Goal: Information Seeking & Learning: Check status

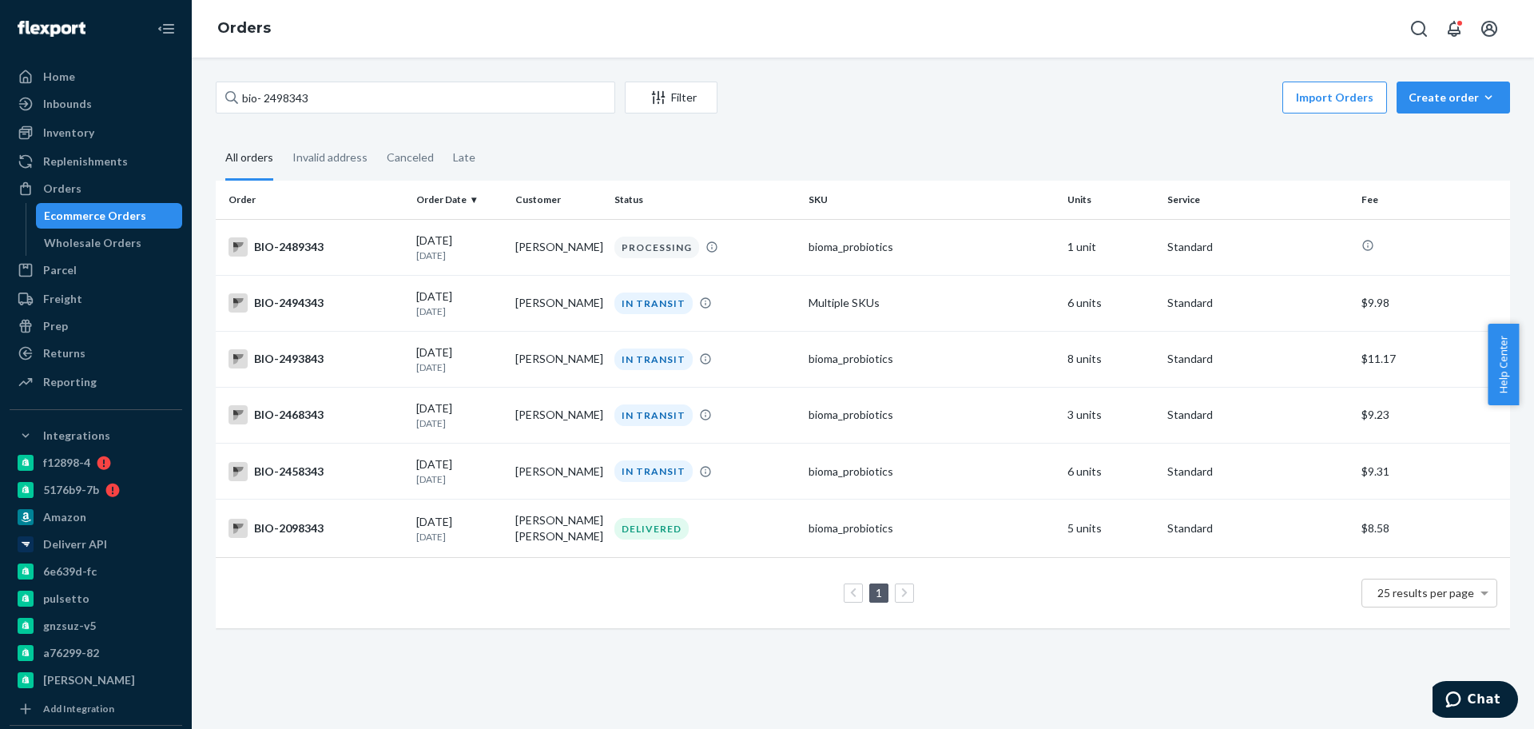
drag, startPoint x: 328, startPoint y: 99, endPoint x: 197, endPoint y: 94, distance: 130.3
click at [197, 94] on div "bio- 2498343 Filter Import Orders Create order Ecommerce order Removal order Al…" at bounding box center [863, 393] width 1342 height 671
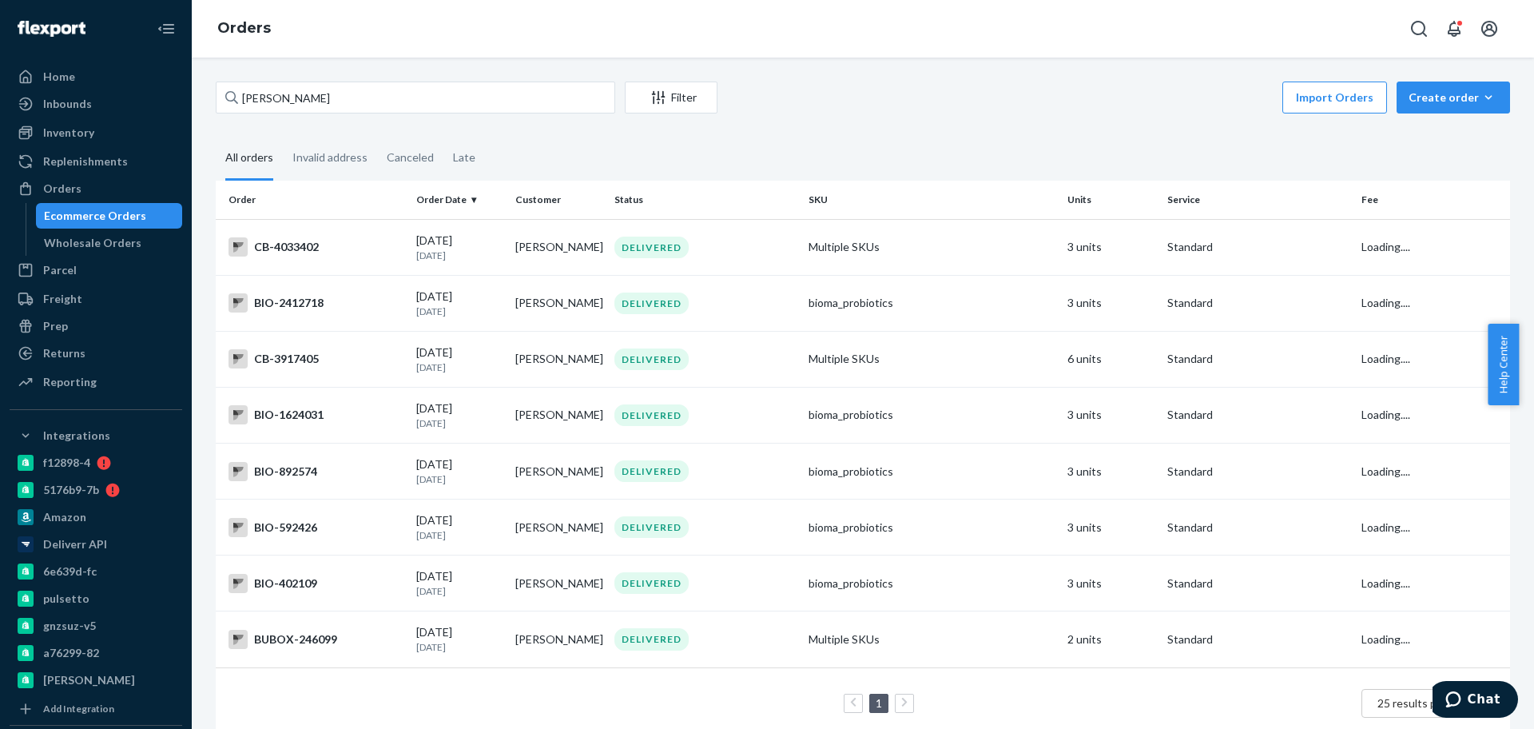
click at [411, 98] on input "[PERSON_NAME]" at bounding box center [416, 98] width 400 height 32
type input "[PERSON_NAME]"
click at [388, 101] on input "[PERSON_NAME]" at bounding box center [416, 98] width 400 height 32
click at [307, 316] on td "BIO-2412718" at bounding box center [313, 303] width 194 height 56
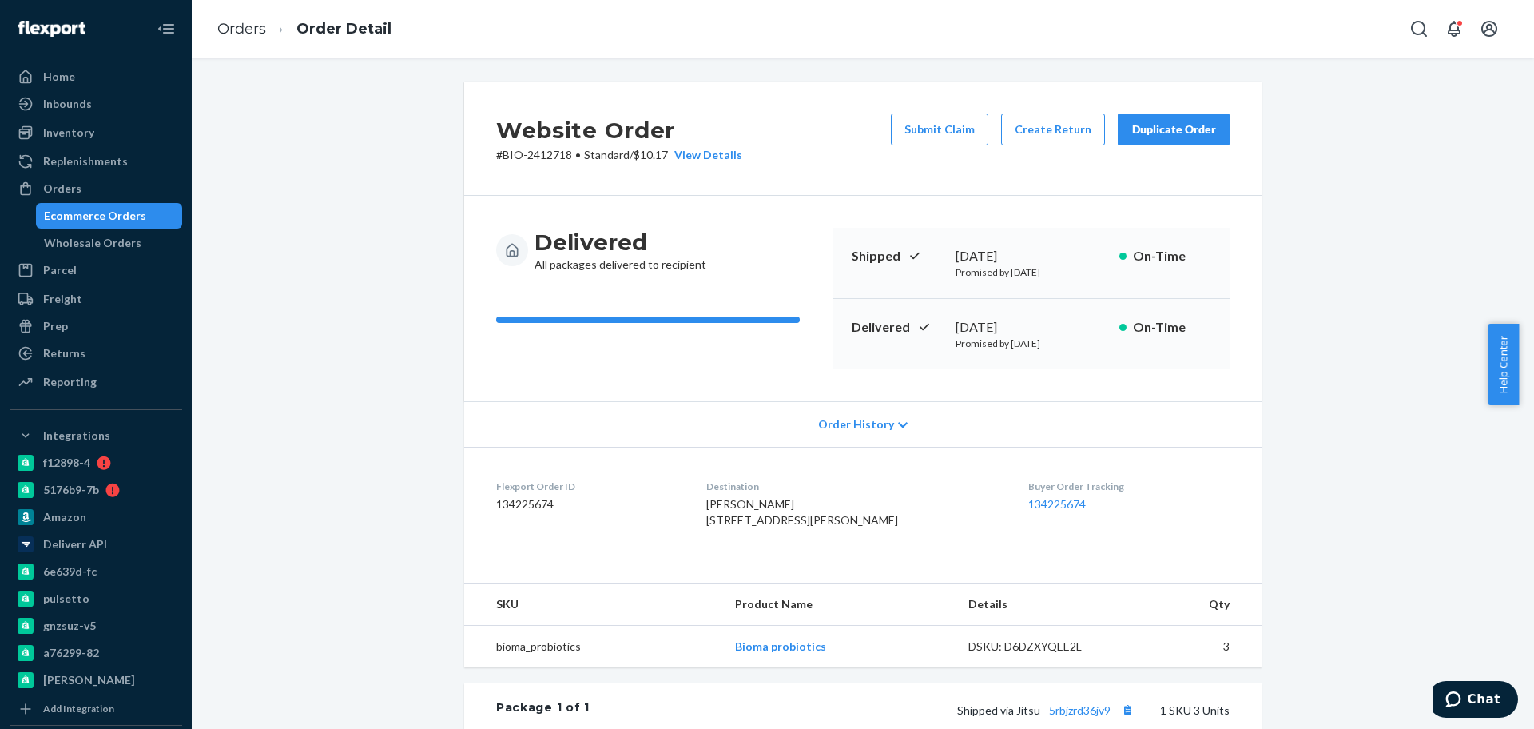
click at [542, 153] on p "# BIO-2412718 • Standard / $10.17 View Details" at bounding box center [619, 155] width 246 height 16
copy p "2412718"
click at [246, 25] on link "Orders" at bounding box center [241, 29] width 49 height 18
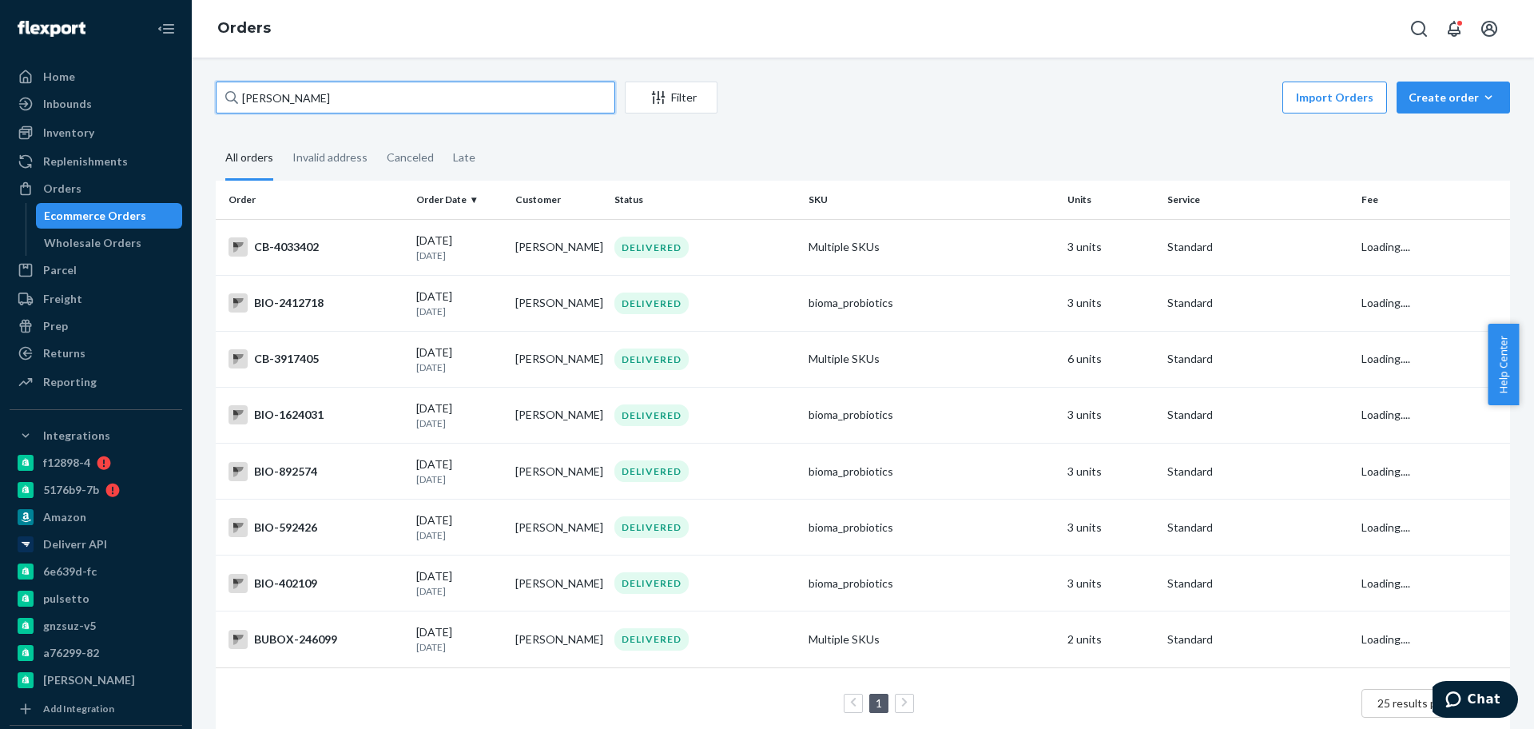
click at [296, 102] on input "[PERSON_NAME]" at bounding box center [416, 98] width 400 height 32
drag, startPoint x: 324, startPoint y: 98, endPoint x: 196, endPoint y: 93, distance: 128.7
click at [196, 93] on div "[PERSON_NAME] Filter Import Orders Create order Ecommerce order Removal order A…" at bounding box center [863, 393] width 1342 height 671
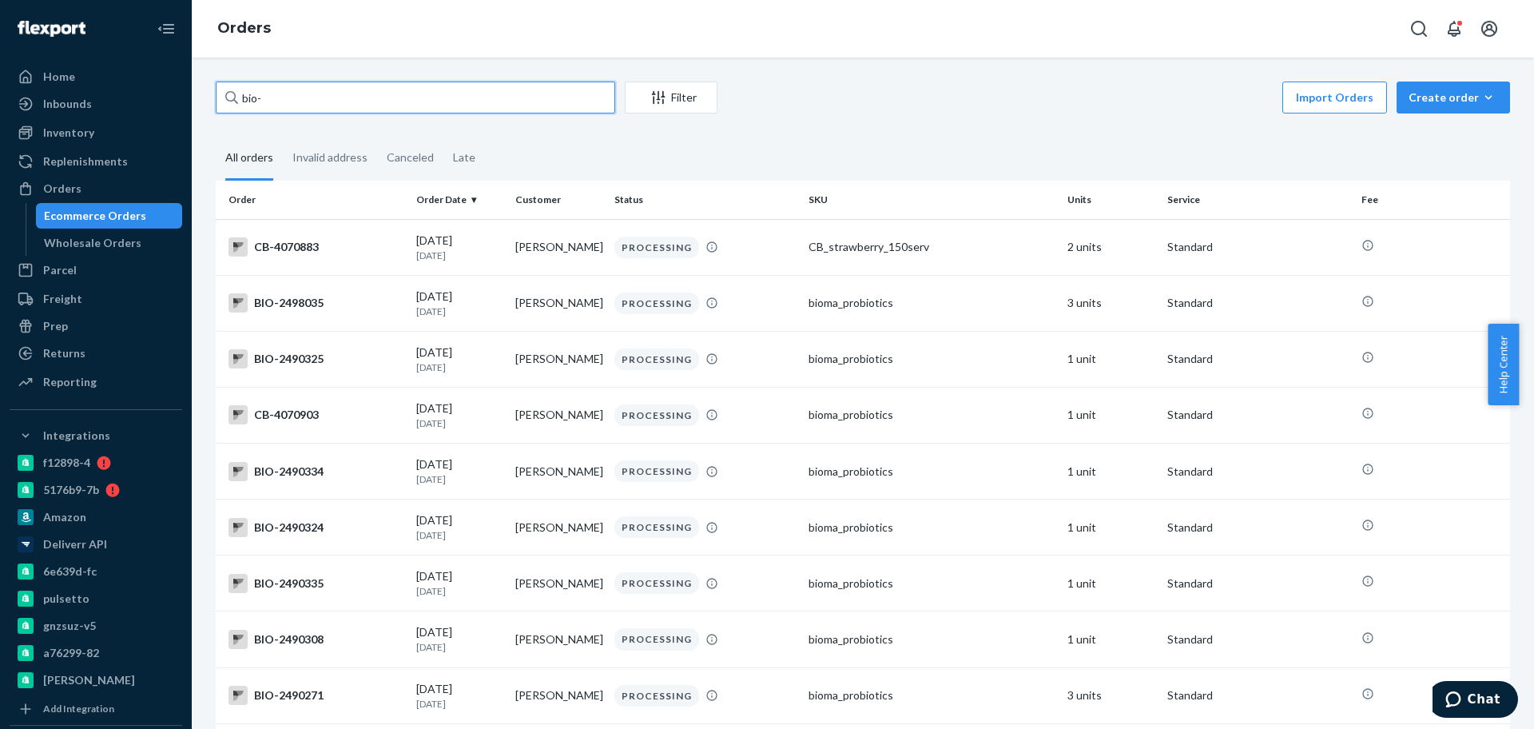
paste input "2412718"
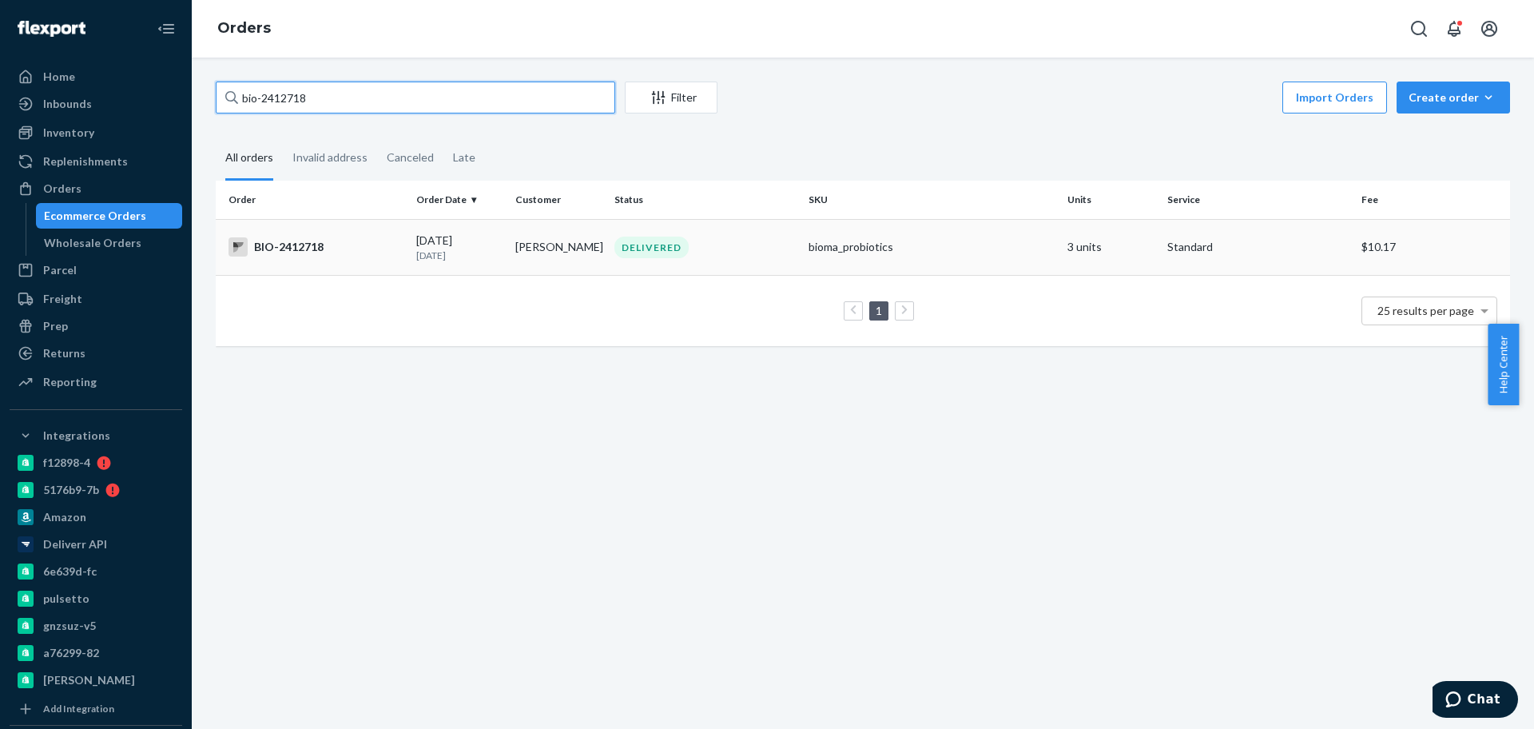
type input "bio-2412718"
click at [460, 256] on p "[DATE]" at bounding box center [459, 256] width 86 height 14
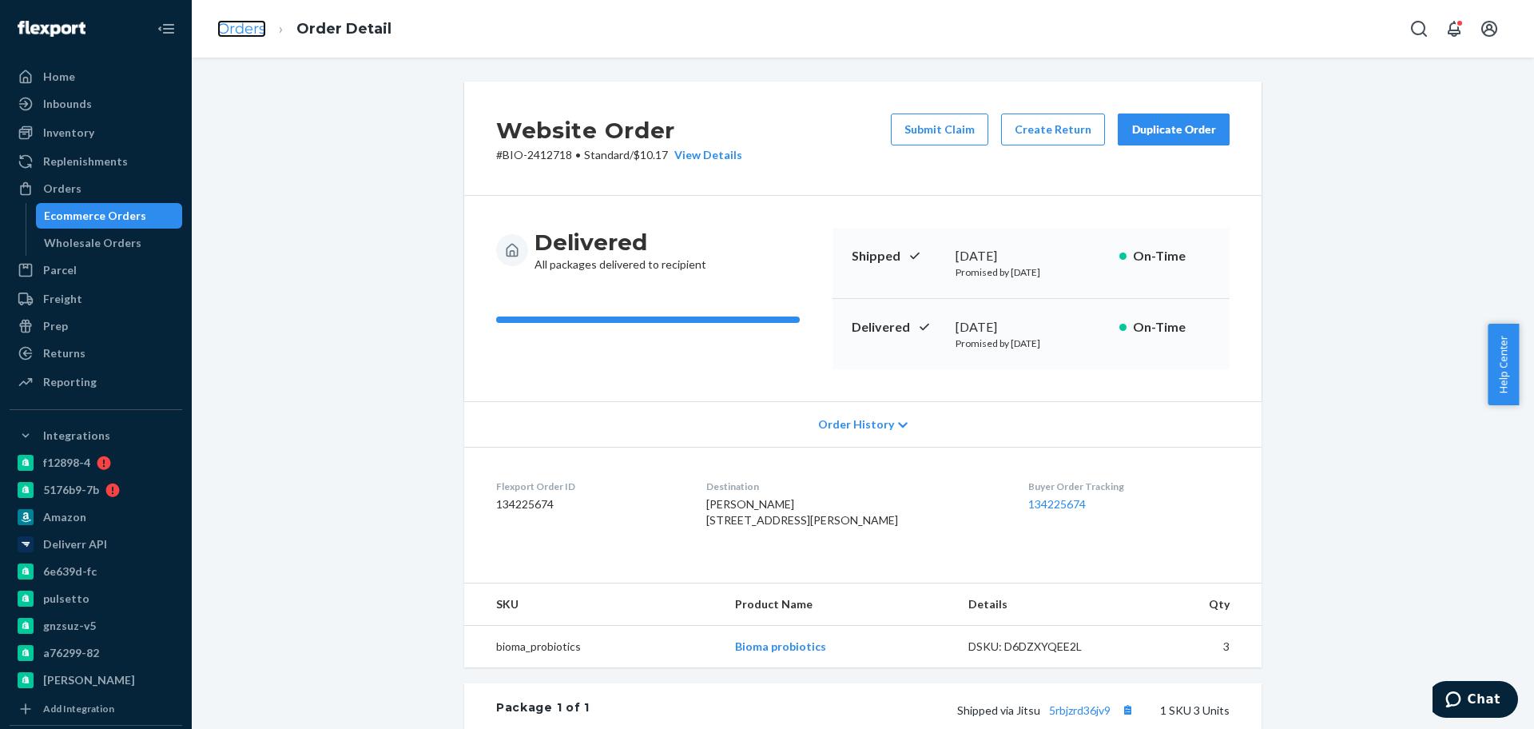
click at [245, 34] on link "Orders" at bounding box center [241, 29] width 49 height 18
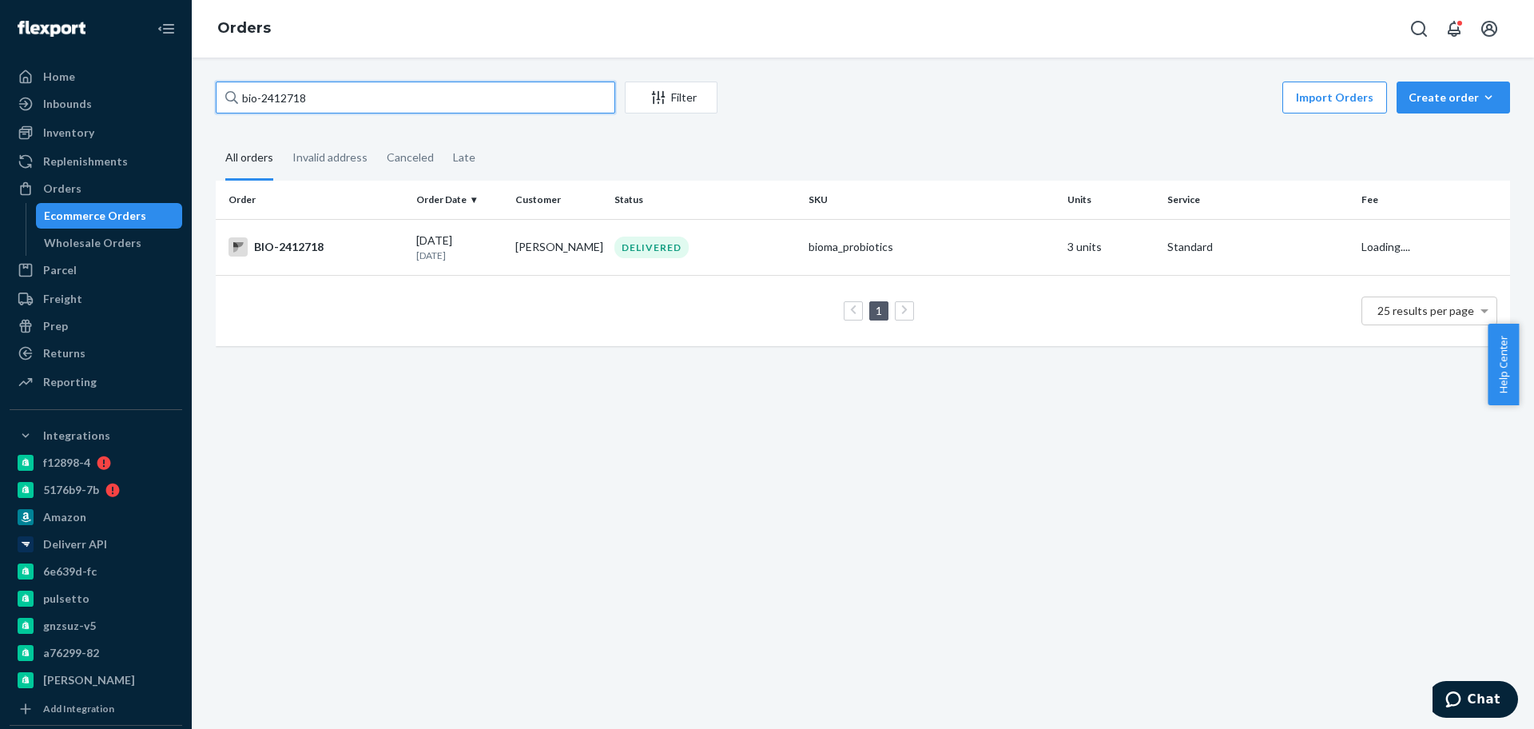
click at [292, 97] on input "bio-2412718" at bounding box center [416, 98] width 400 height 32
click at [323, 257] on td "BIO-2412718" at bounding box center [313, 247] width 194 height 56
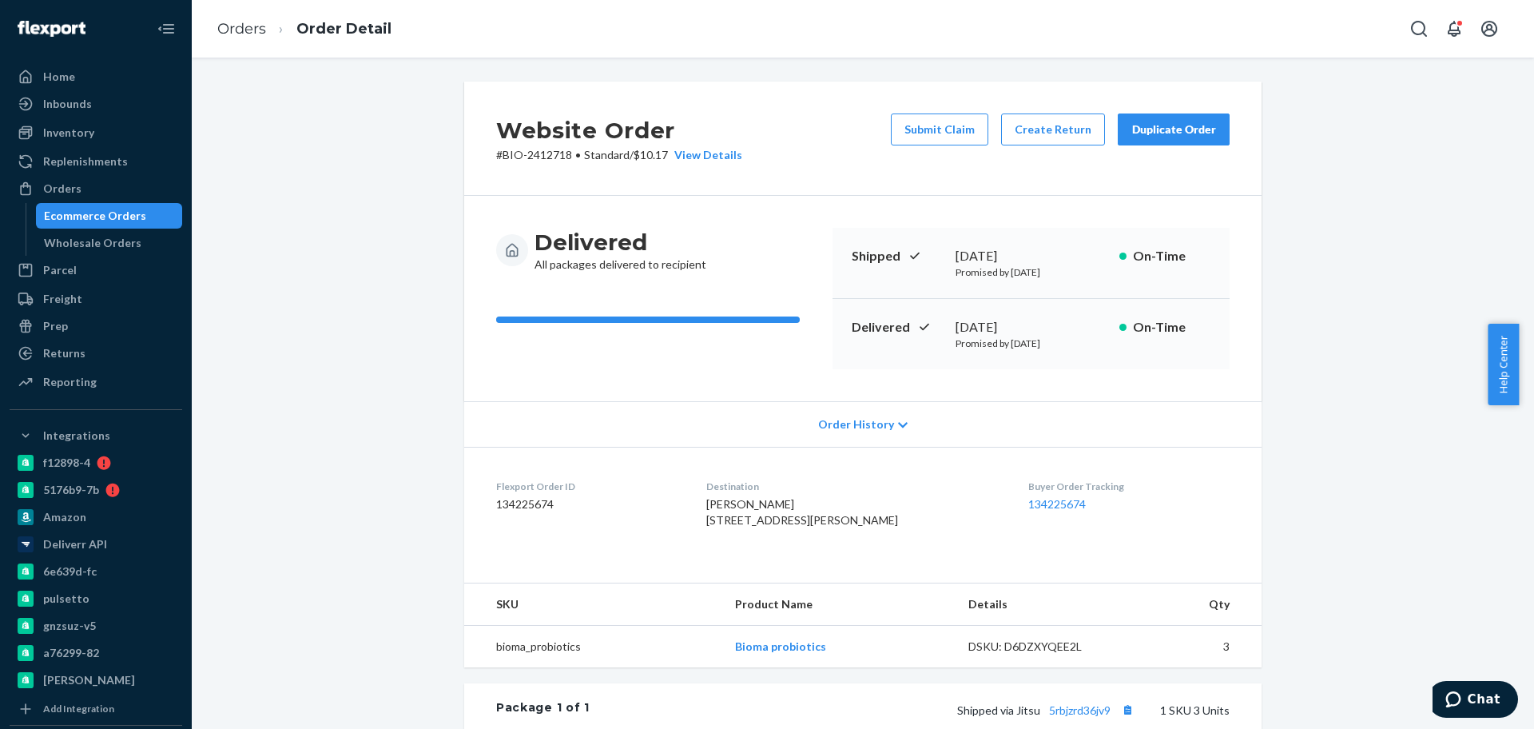
drag, startPoint x: 1035, startPoint y: 323, endPoint x: 947, endPoint y: 329, distance: 88.1
click at [947, 329] on div "Delivered [DATE] Promised by [DATE] On-Time" at bounding box center [1031, 334] width 397 height 70
copy div "[DATE]"
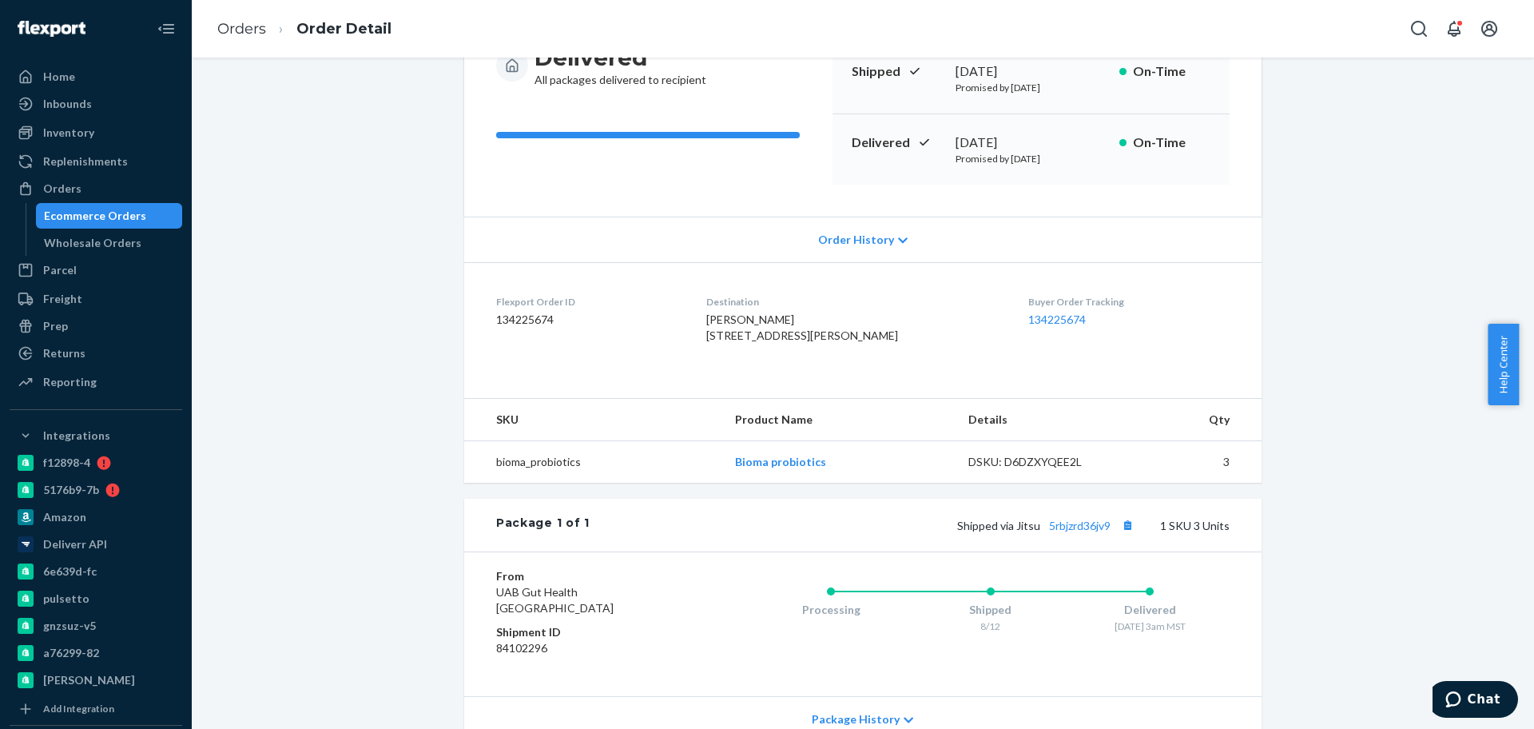
scroll to position [300, 0]
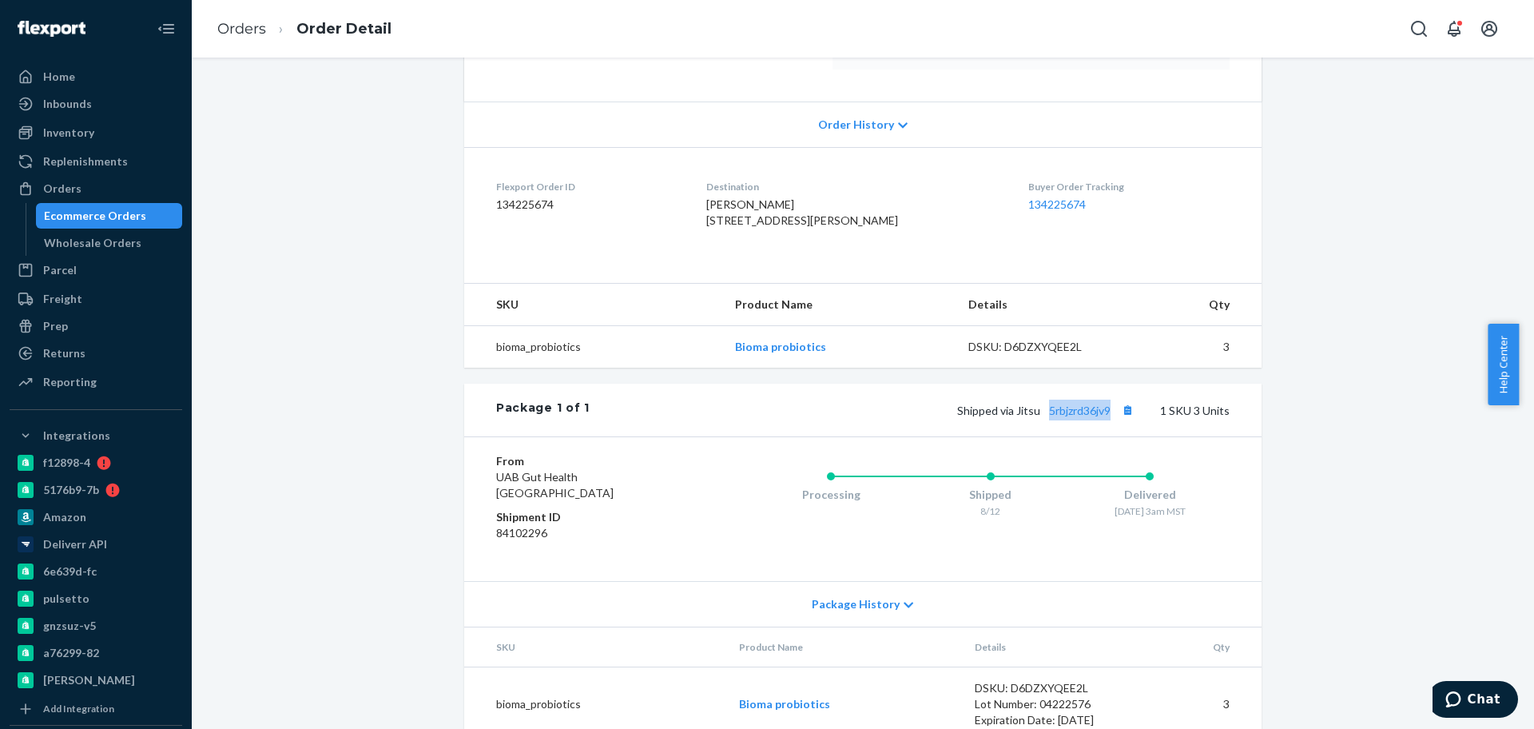
drag, startPoint x: 1036, startPoint y: 452, endPoint x: 1104, endPoint y: 452, distance: 67.9
click at [1104, 436] on div "Package 1 of 1 Shipped via Jitsu 5rbjzrd36jv9 1 SKU 3 Units" at bounding box center [863, 410] width 798 height 53
copy link "5rbjzrd36jv9"
click at [234, 11] on ol "Orders Order Detail" at bounding box center [305, 29] width 200 height 47
click at [234, 26] on link "Orders" at bounding box center [241, 29] width 49 height 18
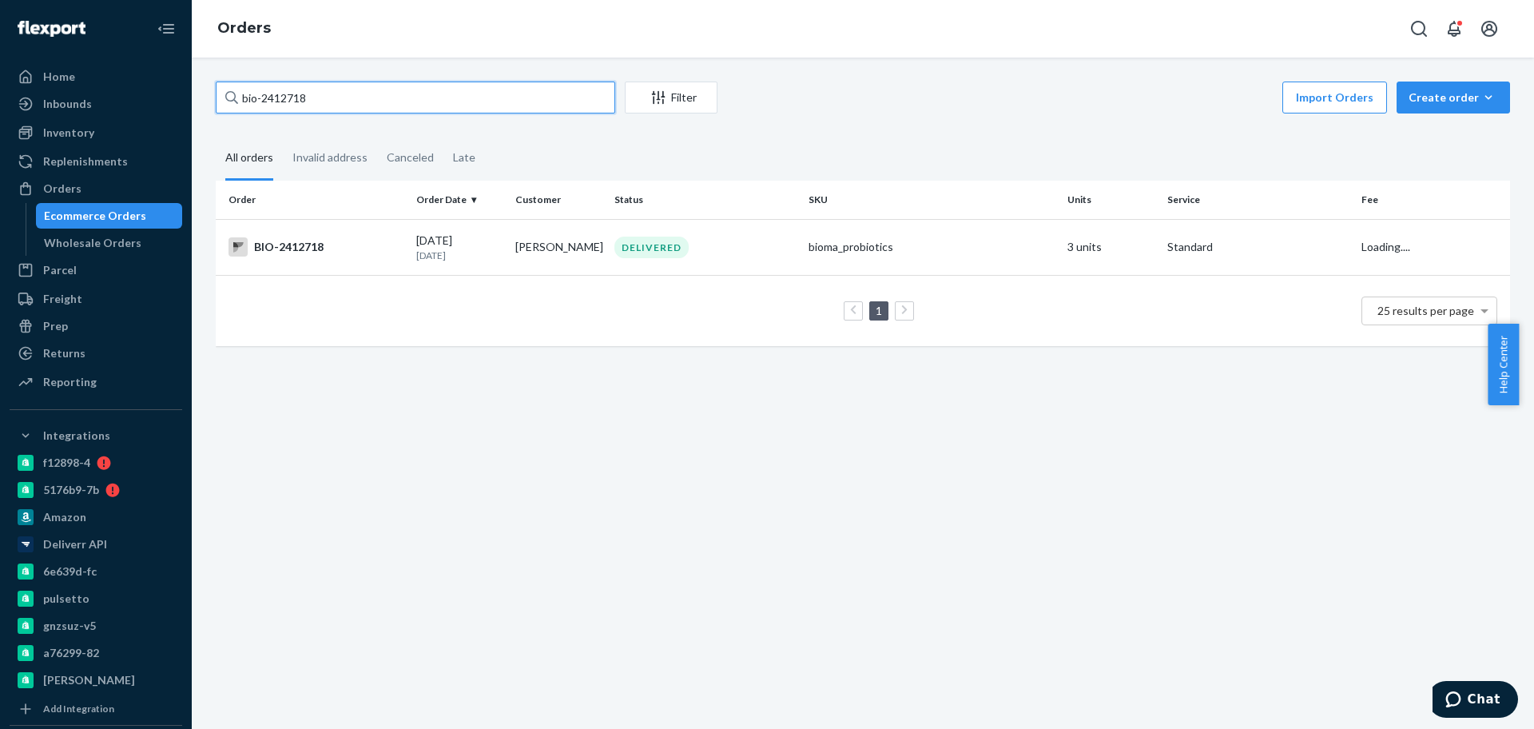
click at [282, 108] on input "bio-2412718" at bounding box center [416, 98] width 400 height 32
paste input "051756"
type input "bio-2051756"
click at [693, 266] on td "DELIVERED" at bounding box center [705, 248] width 194 height 58
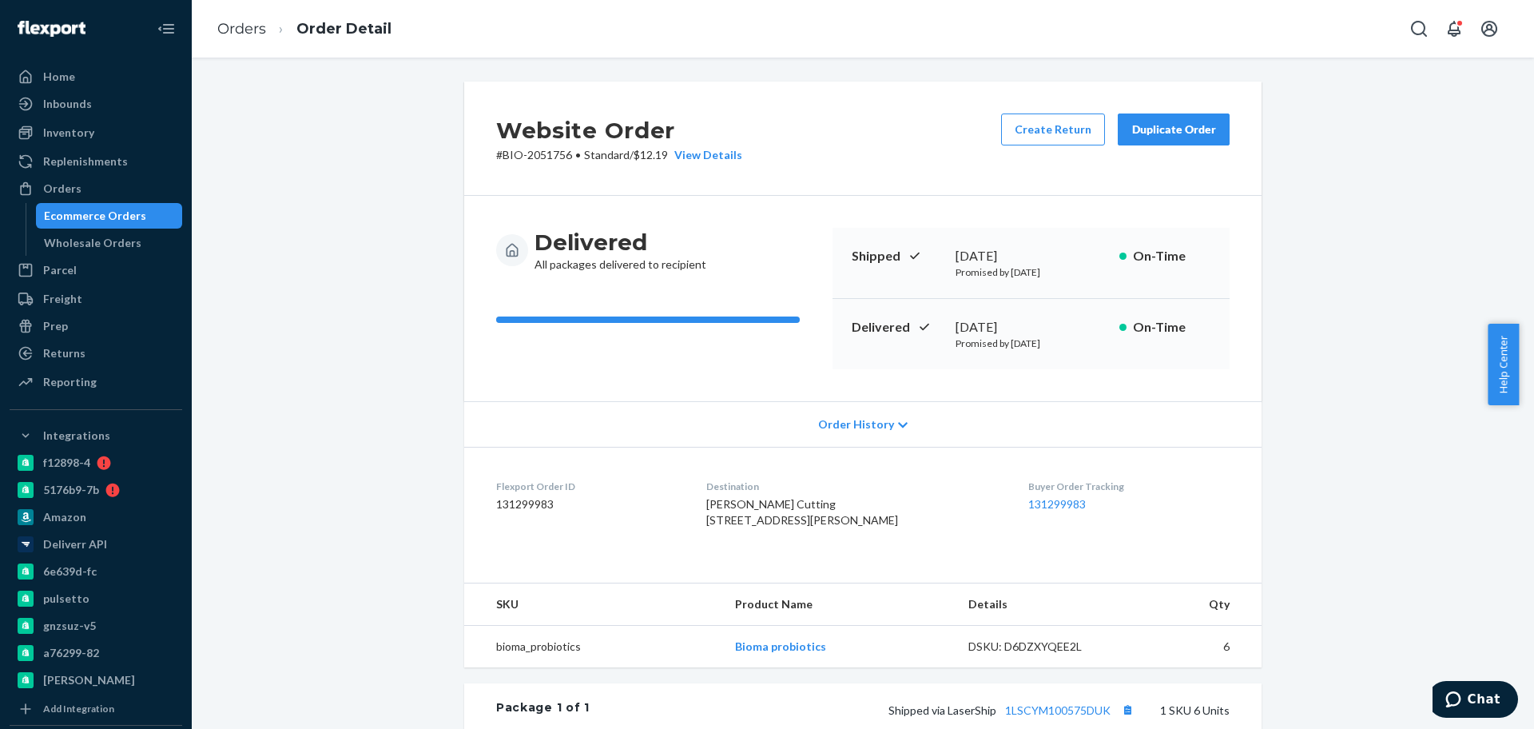
drag, startPoint x: 1032, startPoint y: 319, endPoint x: 933, endPoint y: 328, distance: 99.6
click at [933, 328] on div "Delivered [DATE] Promised by [DATE] On-Time" at bounding box center [1031, 334] width 397 height 70
copy div "[DATE]"
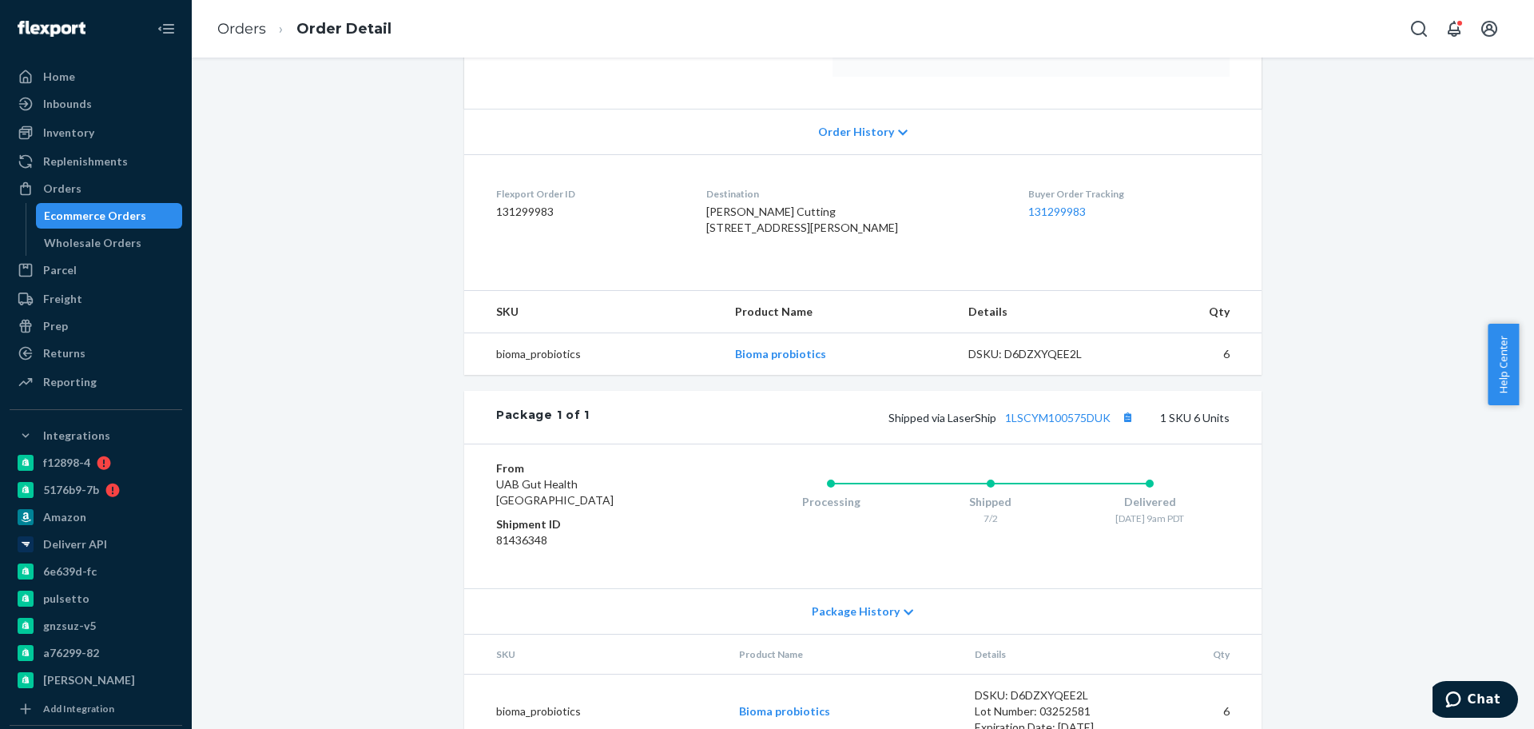
scroll to position [363, 0]
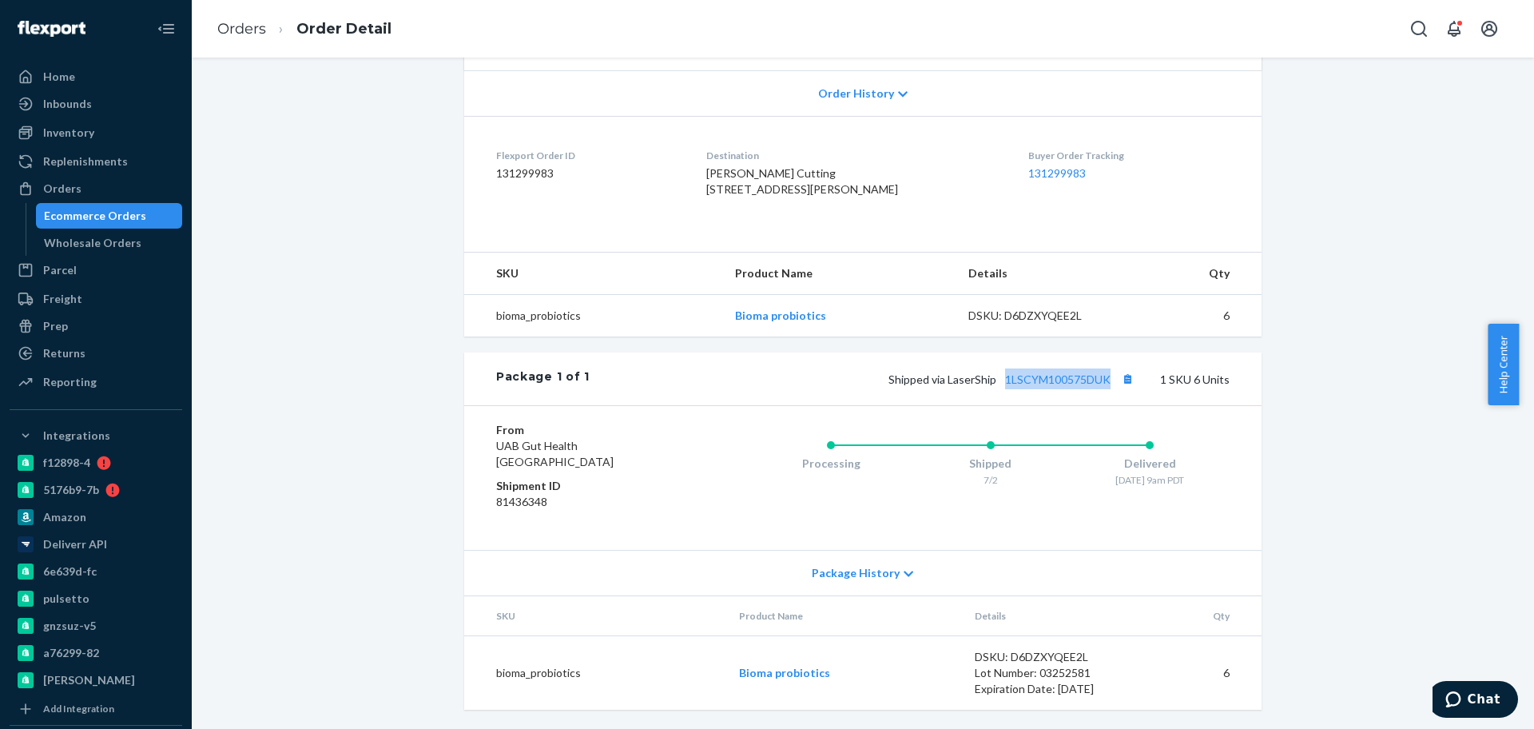
drag, startPoint x: 996, startPoint y: 386, endPoint x: 1105, endPoint y: 394, distance: 109.0
click at [1105, 394] on div "Package 1 of 1 Shipped via LaserShip 1LSCYM100575DUK 1 SKU 6 Units" at bounding box center [863, 378] width 798 height 53
copy link "1LSCYM100575DUK"
